Goal: Book appointment/travel/reservation

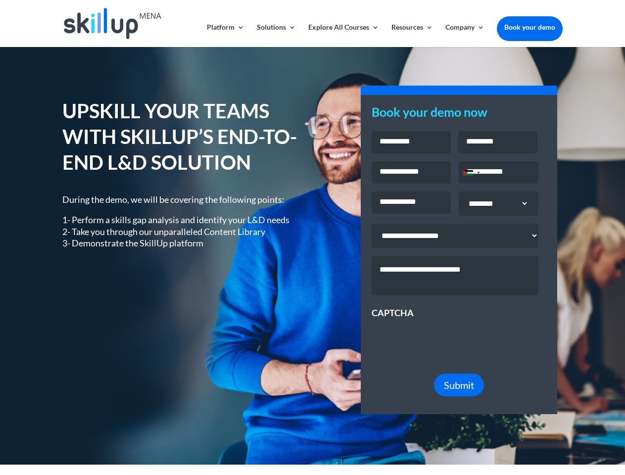
click at [312, 237] on div "UPSKILL YOUR TEAMS WITH SKILLUP’S END-TO-END L&D SOLUTION During the demo, we w…" at bounding box center [311, 256] width 499 height 342
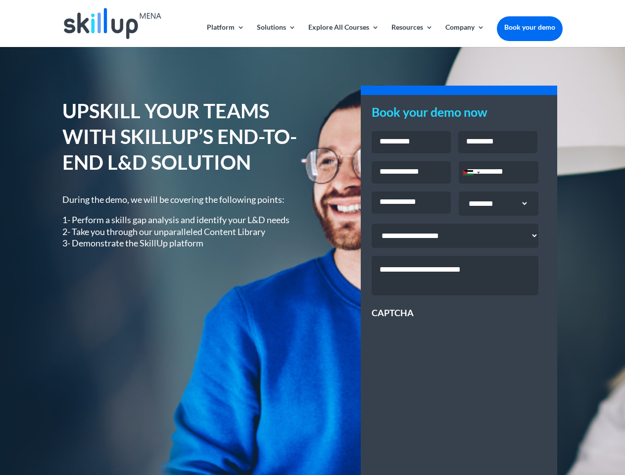
click at [312, 237] on div "UPSKILL YOUR TEAMS WITH SKILLUP’S END-TO-END L&D SOLUTION During the demo, we w…" at bounding box center [311, 356] width 499 height 543
click at [275, 35] on link "Solutions" at bounding box center [276, 35] width 39 height 23
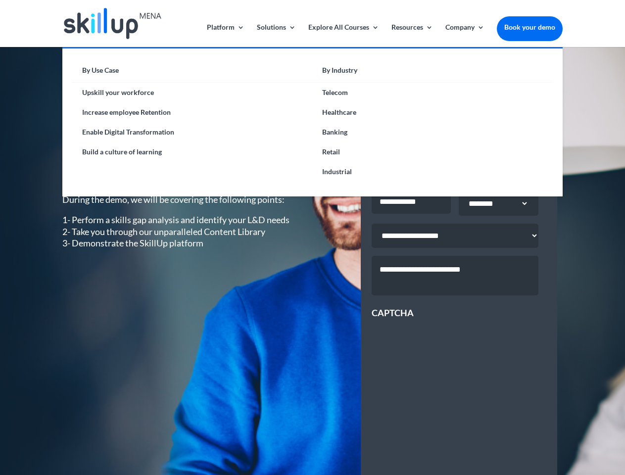
click at [343, 35] on link "Explore All Courses" at bounding box center [343, 35] width 71 height 23
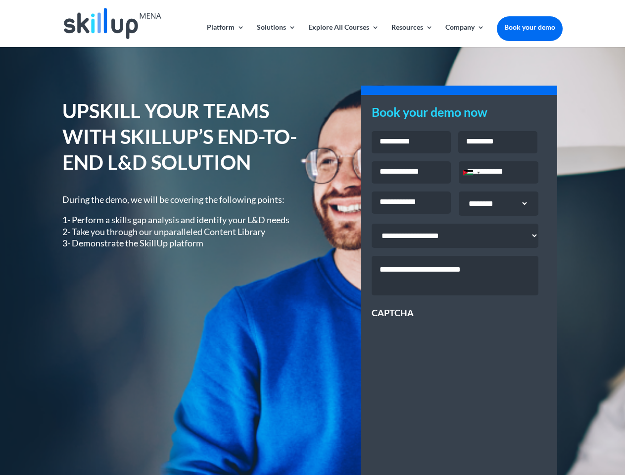
click at [411, 35] on link "Resources" at bounding box center [412, 35] width 42 height 23
click at [464, 35] on link "Company" at bounding box center [464, 35] width 39 height 23
click at [471, 174] on div "Jordan +962" at bounding box center [468, 172] width 10 height 5
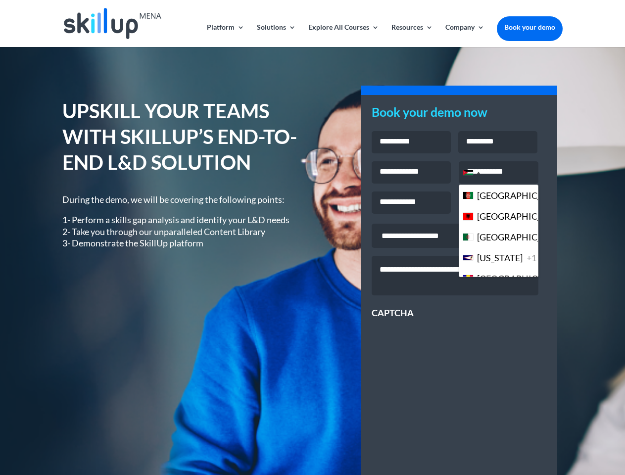
scroll to position [2699, 0]
